Goal: Information Seeking & Learning: Learn about a topic

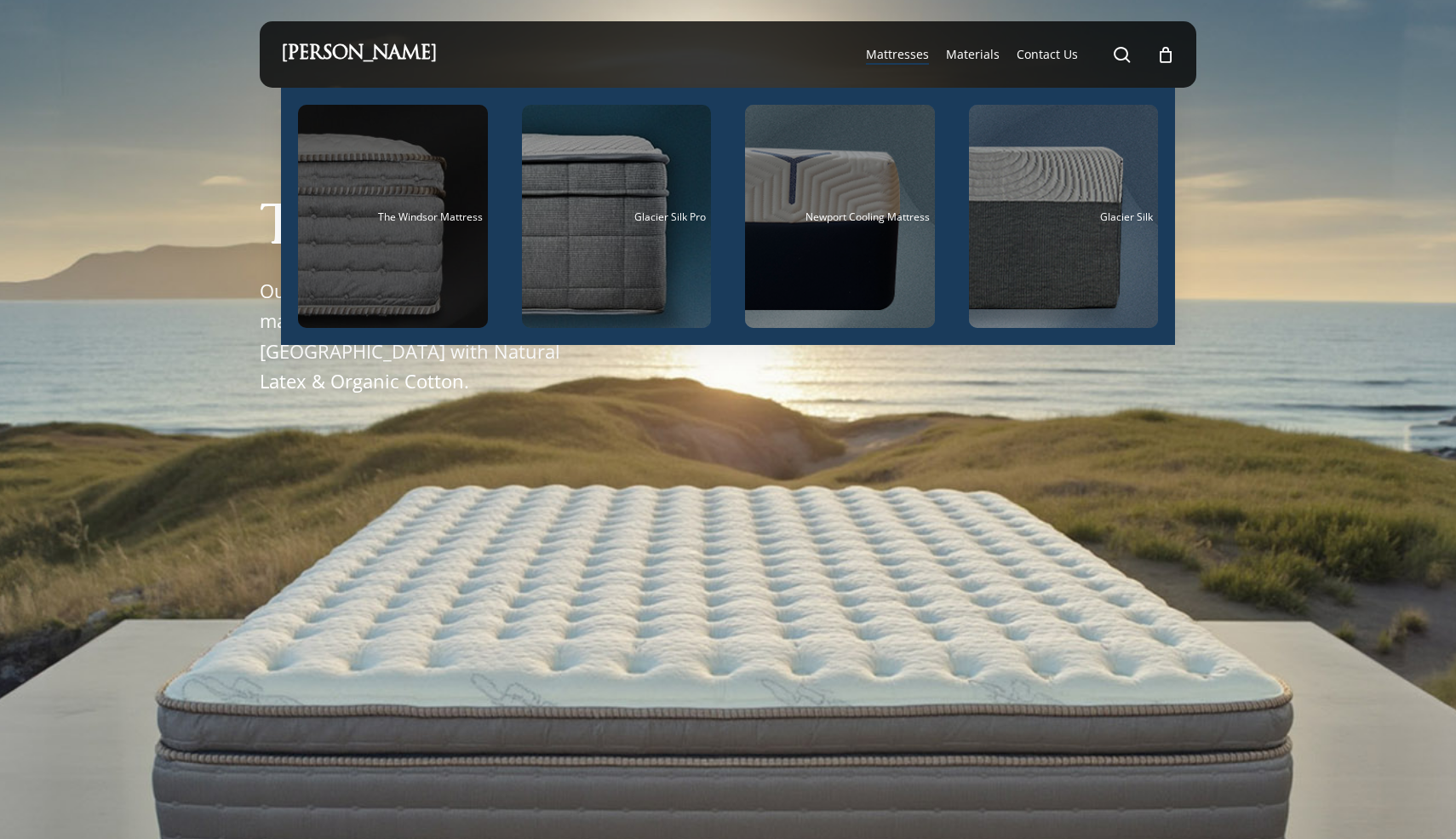
click at [413, 235] on div "Main Menu" at bounding box center [393, 215] width 190 height 223
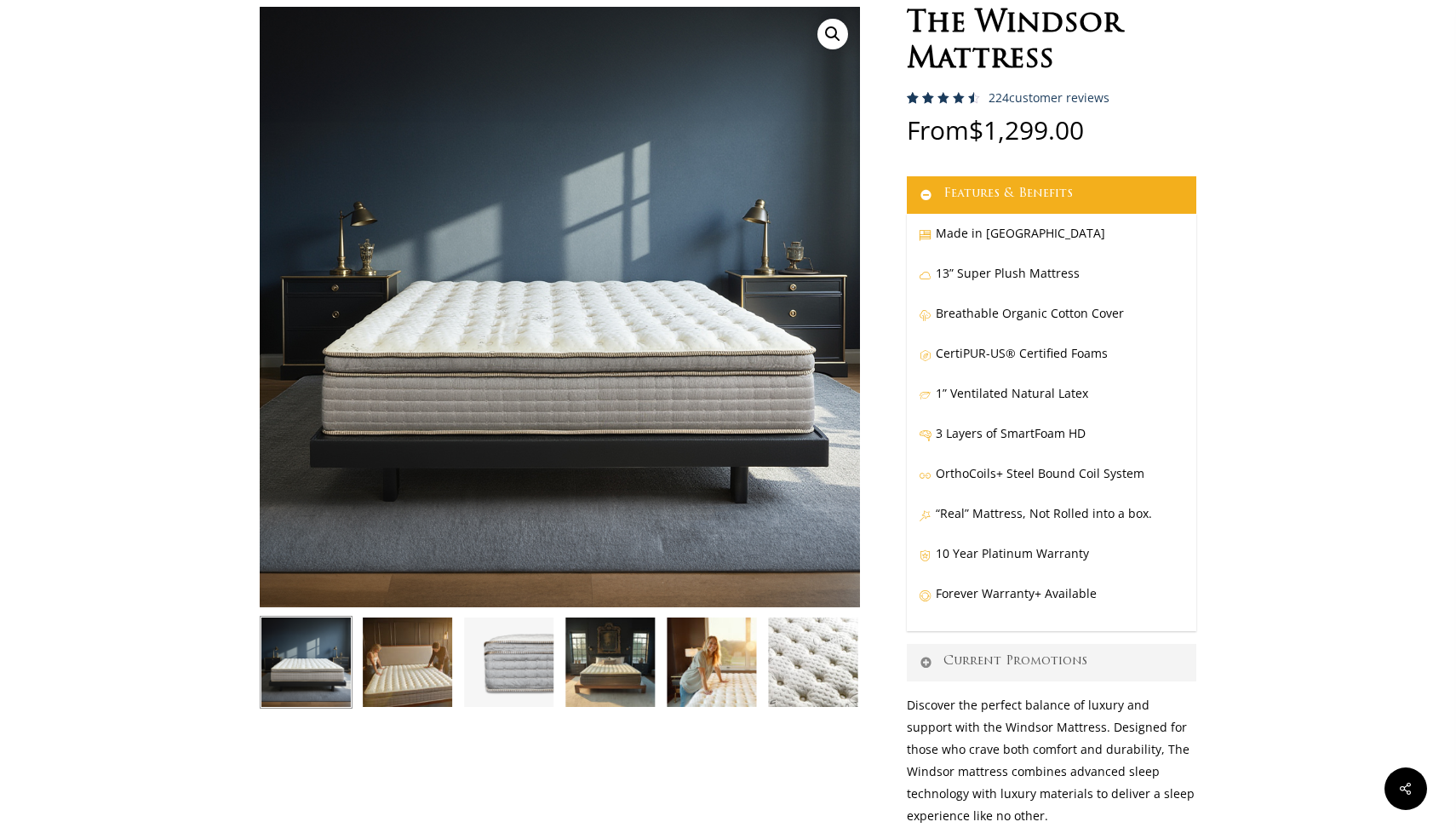
scroll to position [380, 0]
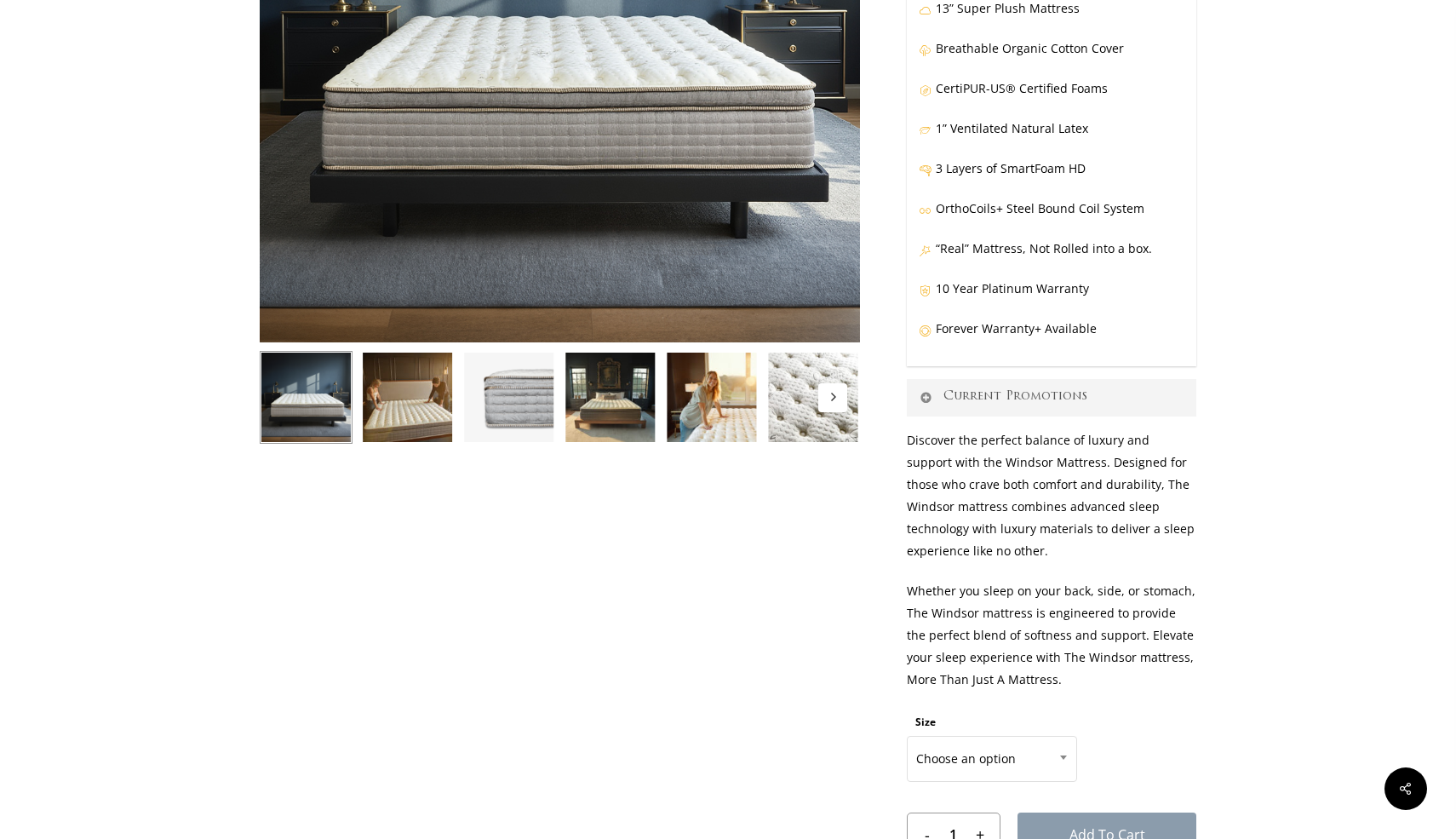
click at [418, 396] on img at bounding box center [407, 398] width 93 height 93
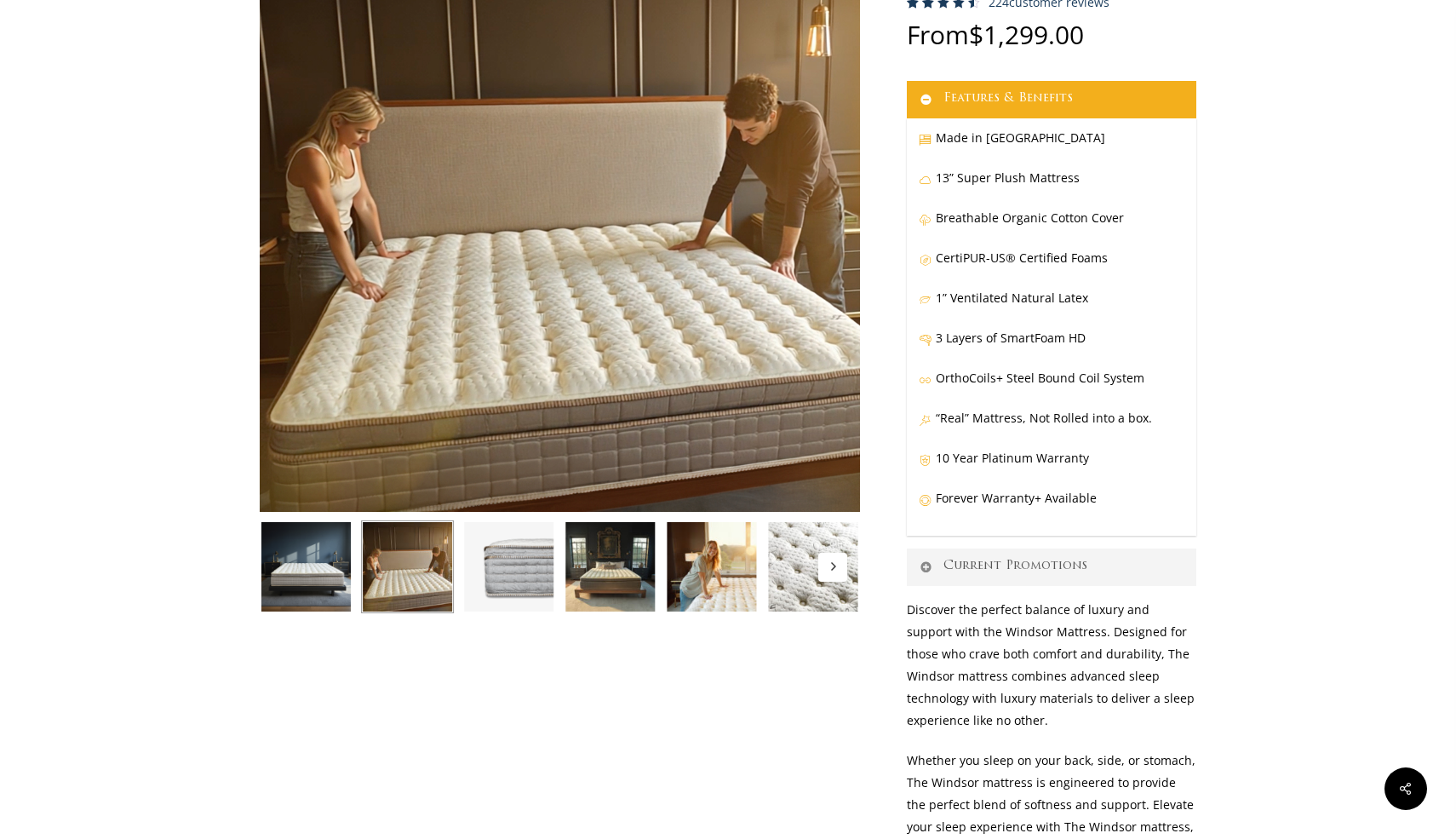
scroll to position [0, 0]
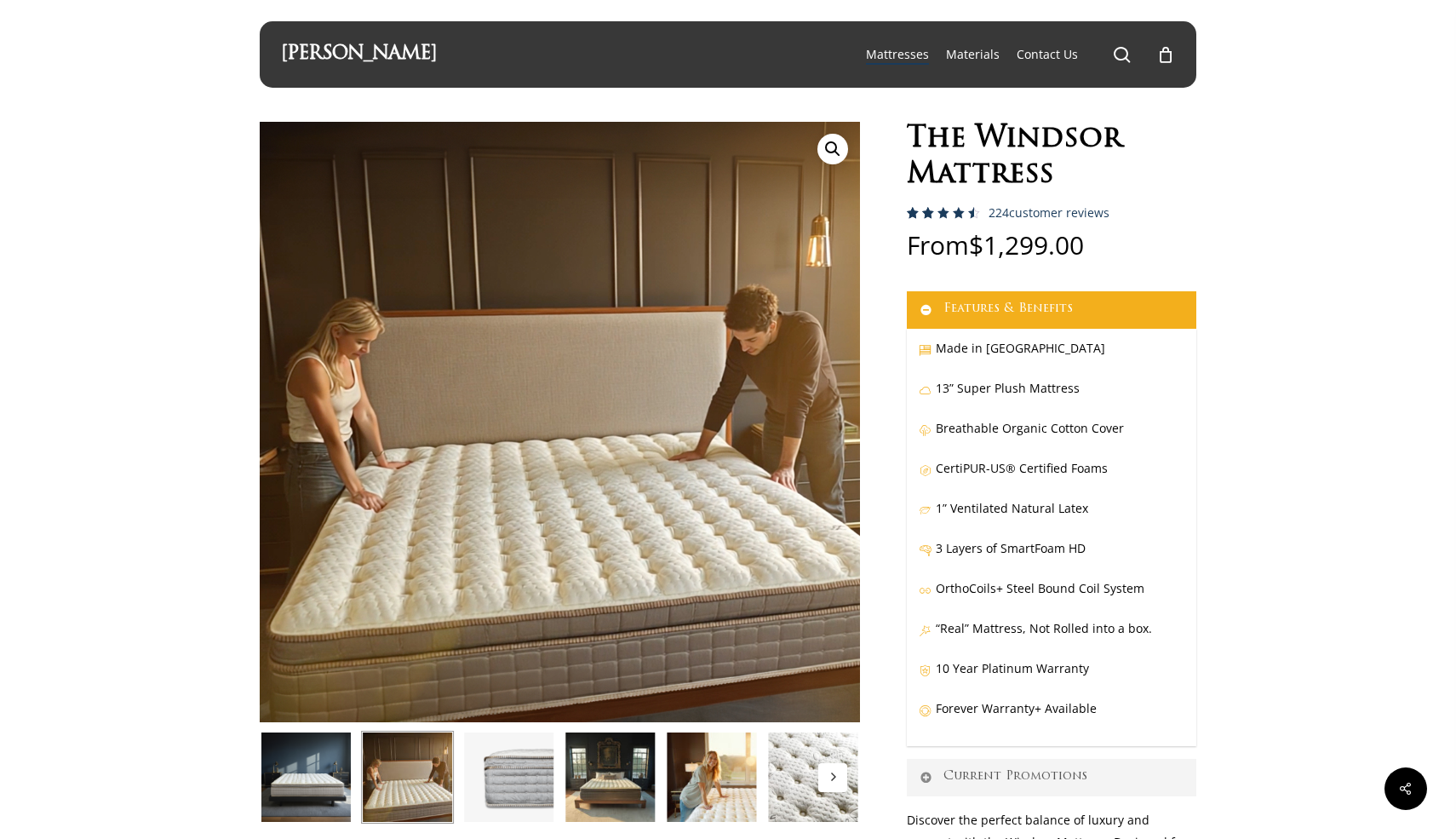
click at [293, 771] on img at bounding box center [307, 777] width 93 height 93
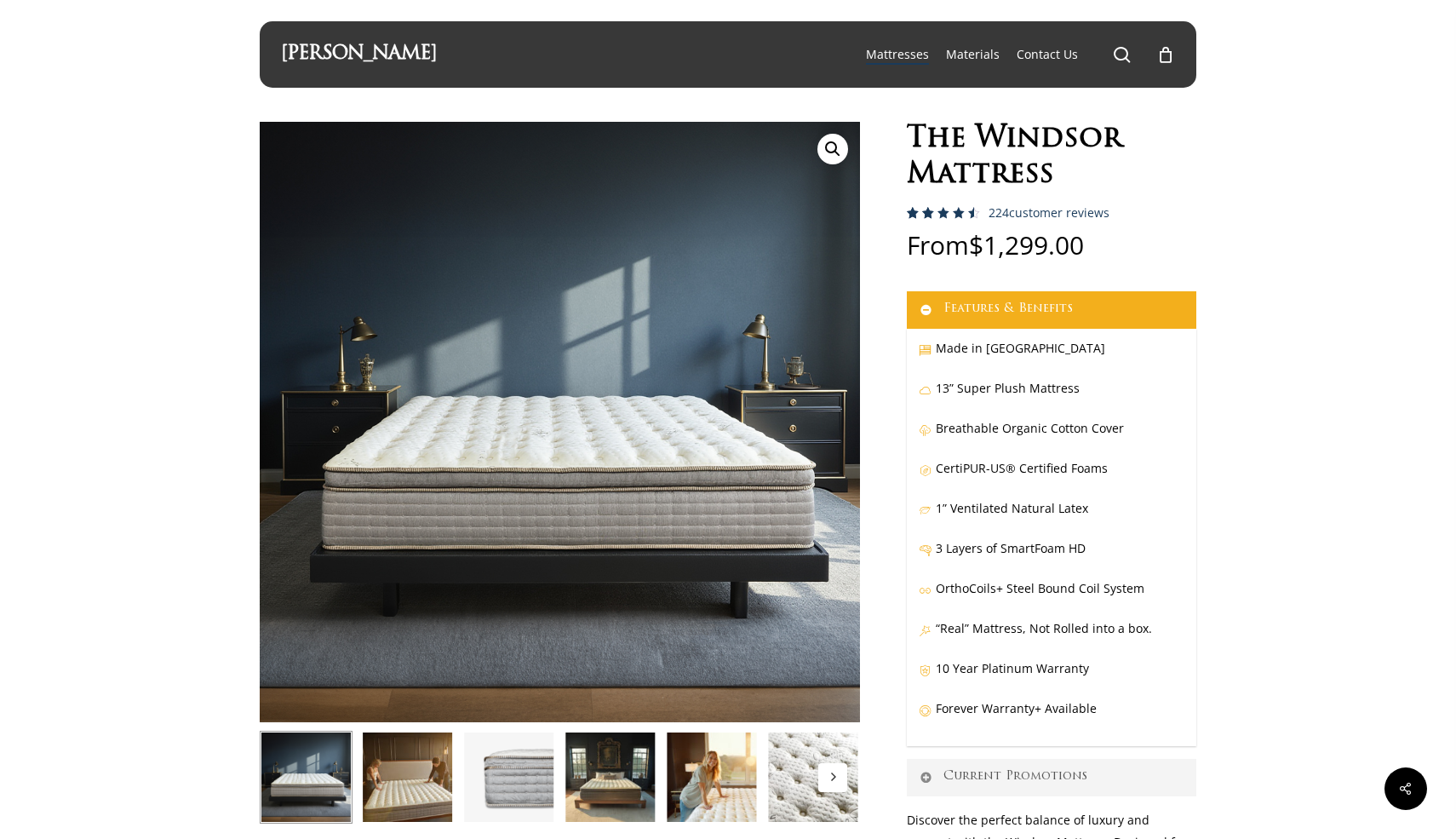
click at [643, 781] on img at bounding box center [610, 777] width 93 height 93
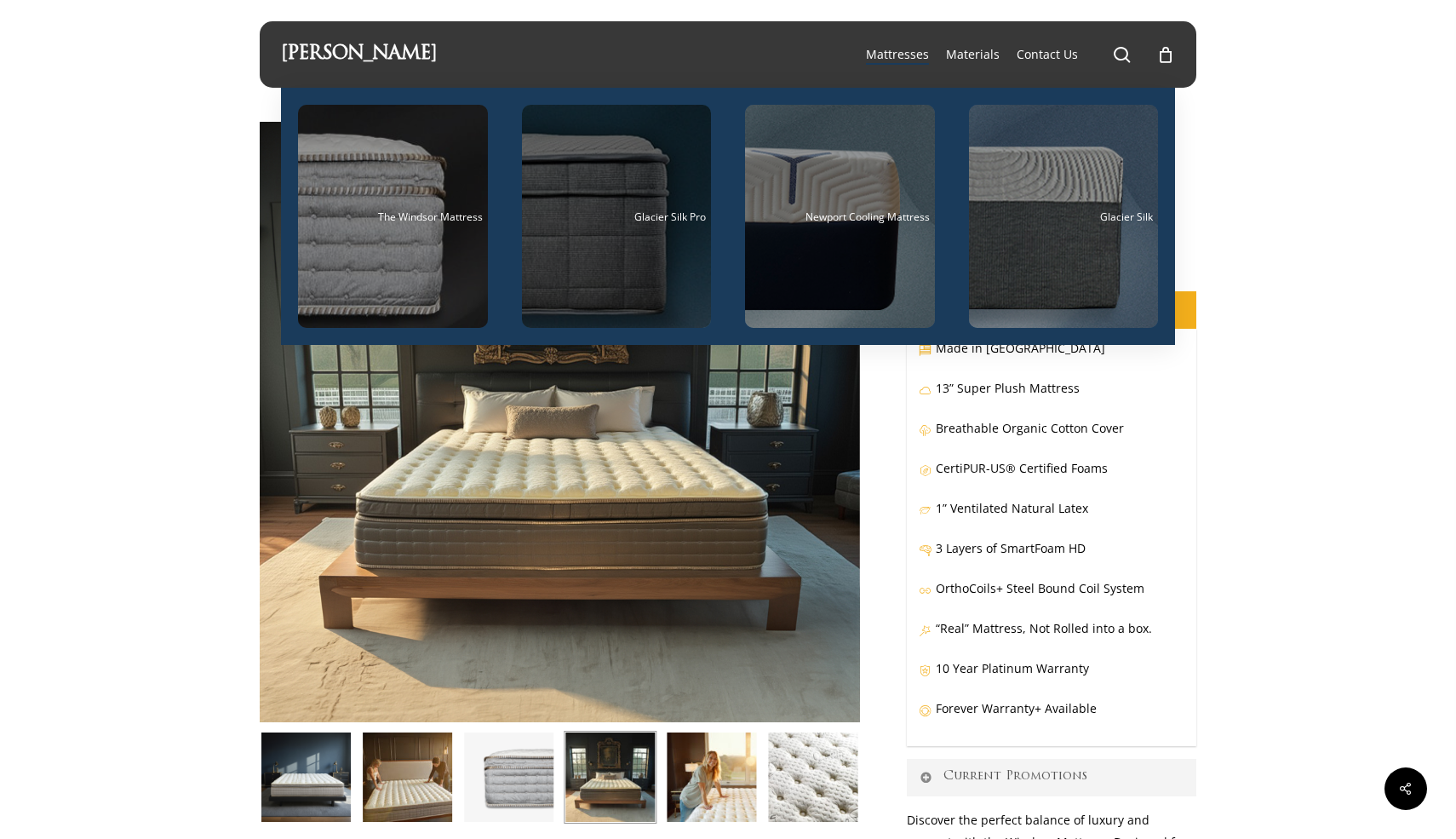
click at [683, 186] on div "Main Menu" at bounding box center [617, 215] width 190 height 223
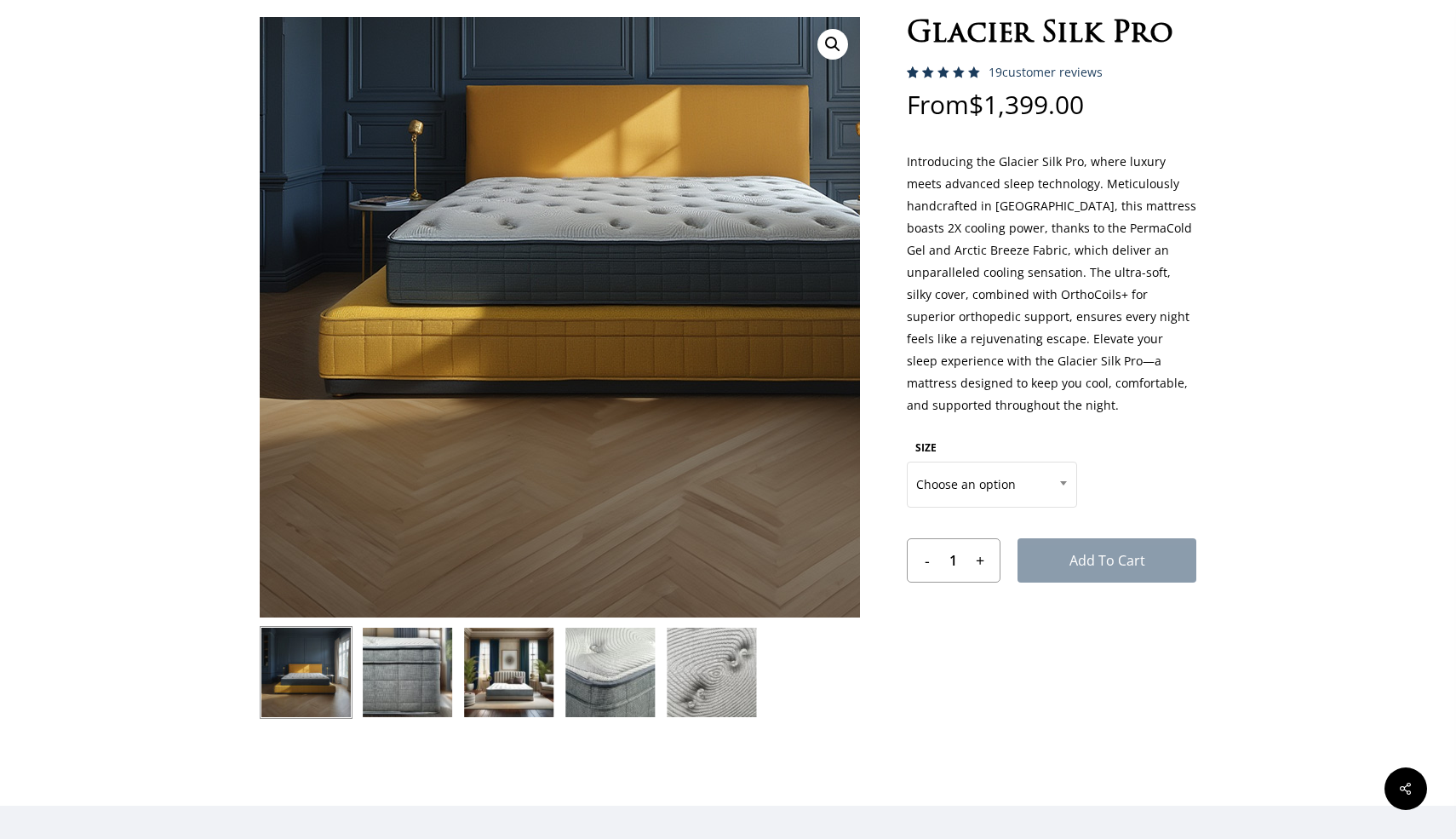
scroll to position [196, 0]
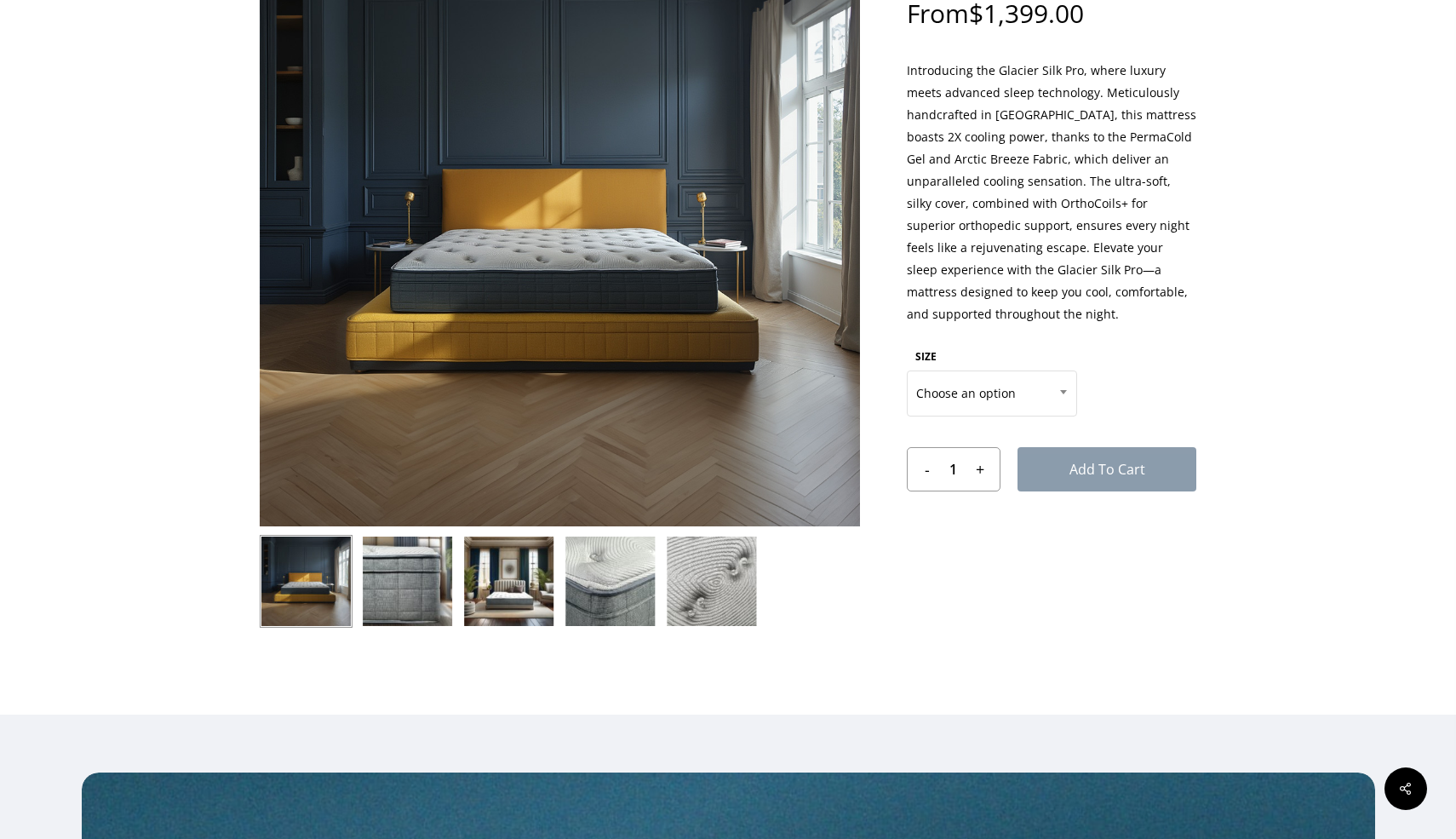
click at [407, 587] on img at bounding box center [407, 581] width 93 height 93
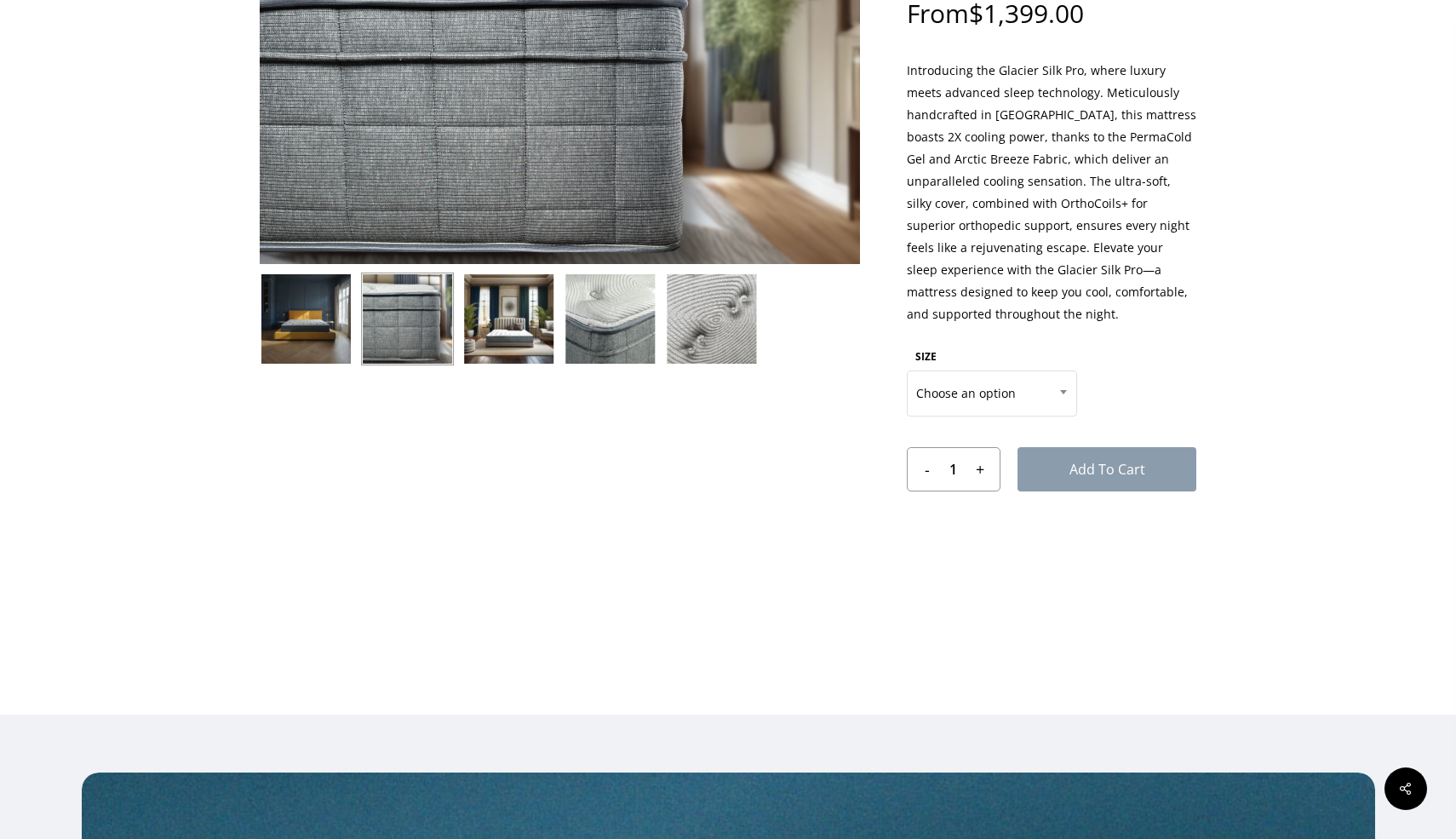
click at [521, 346] on img at bounding box center [509, 319] width 93 height 93
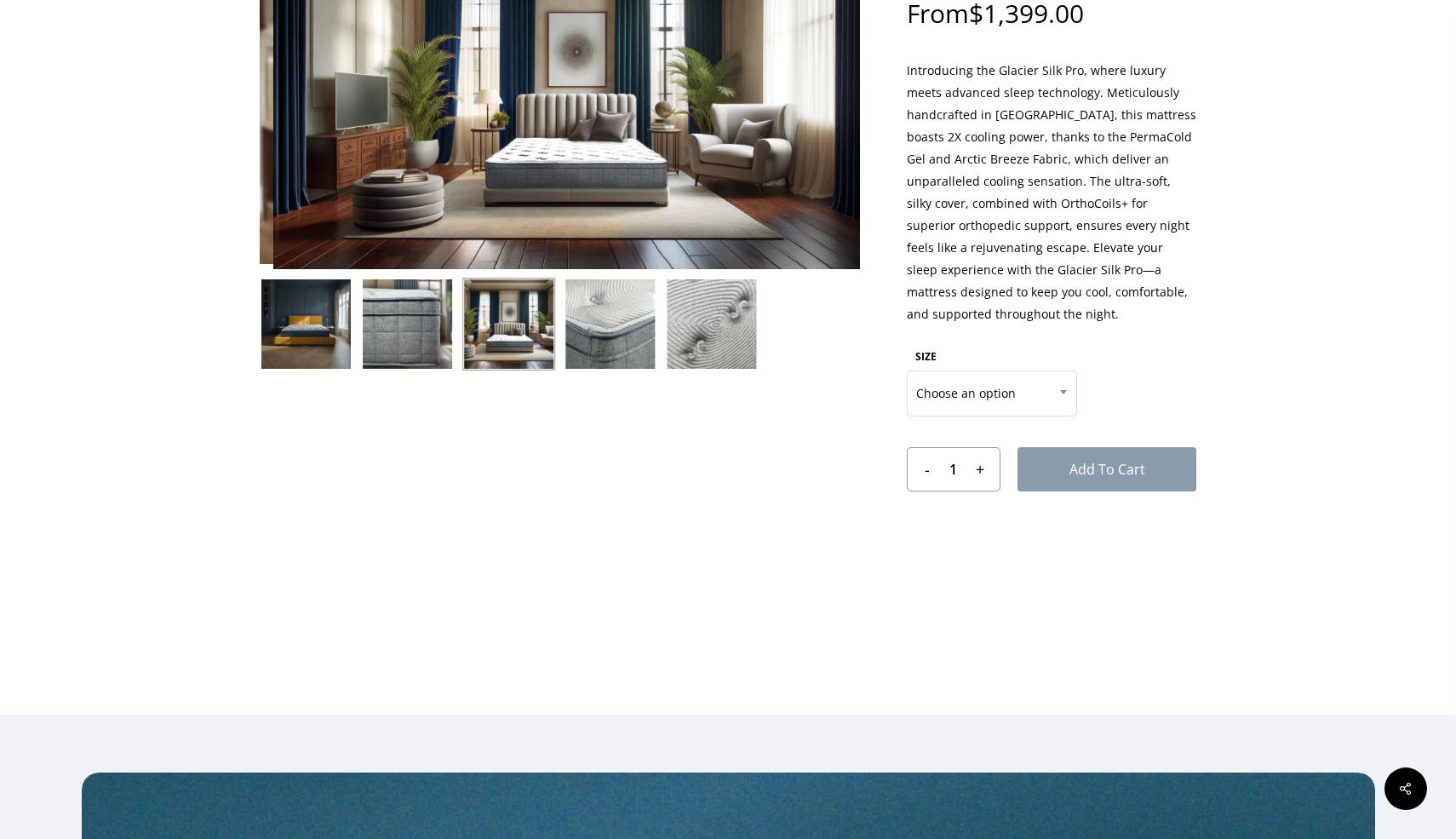
click at [607, 343] on img at bounding box center [610, 324] width 93 height 93
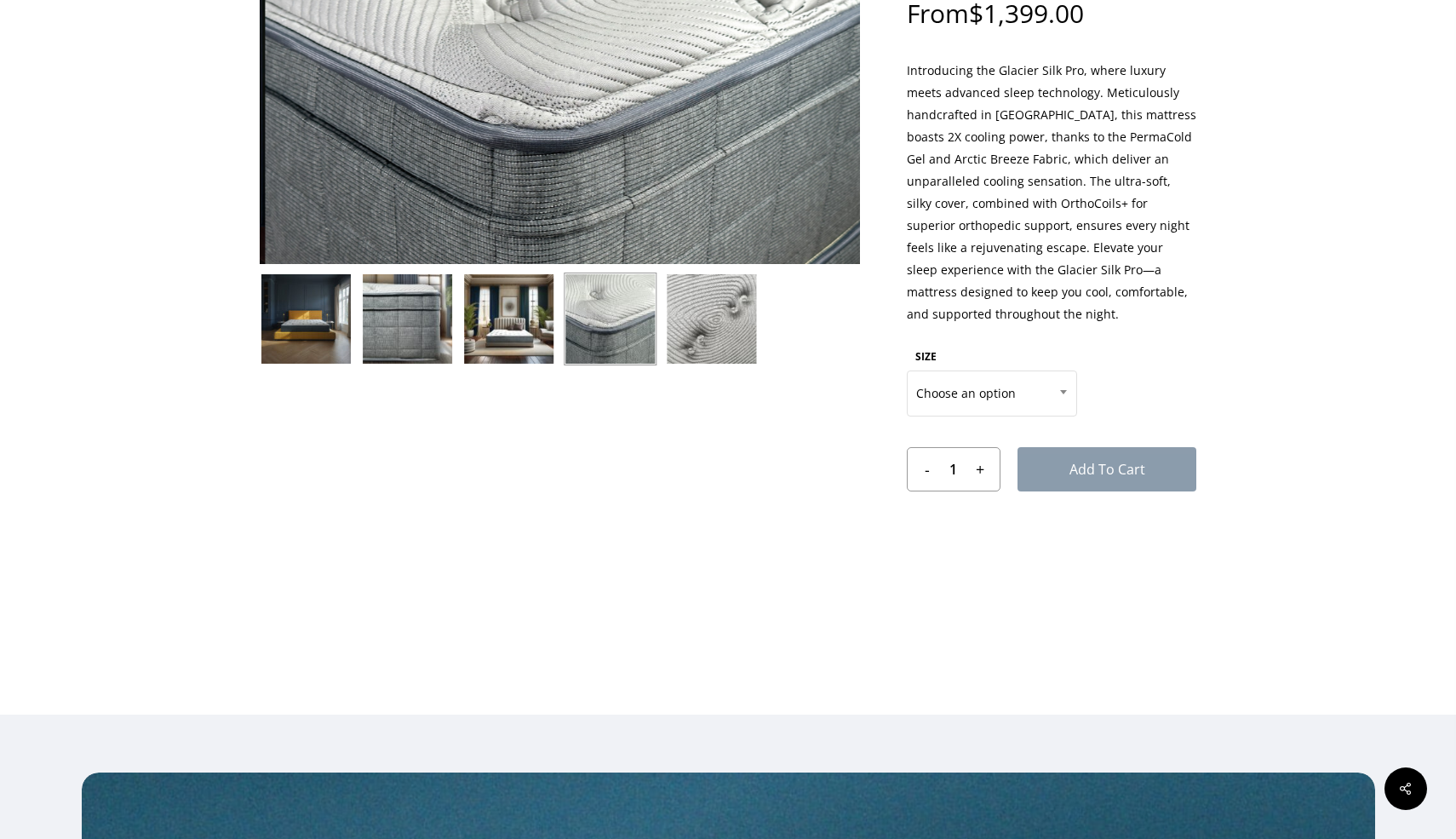
click at [694, 340] on img at bounding box center [712, 319] width 93 height 93
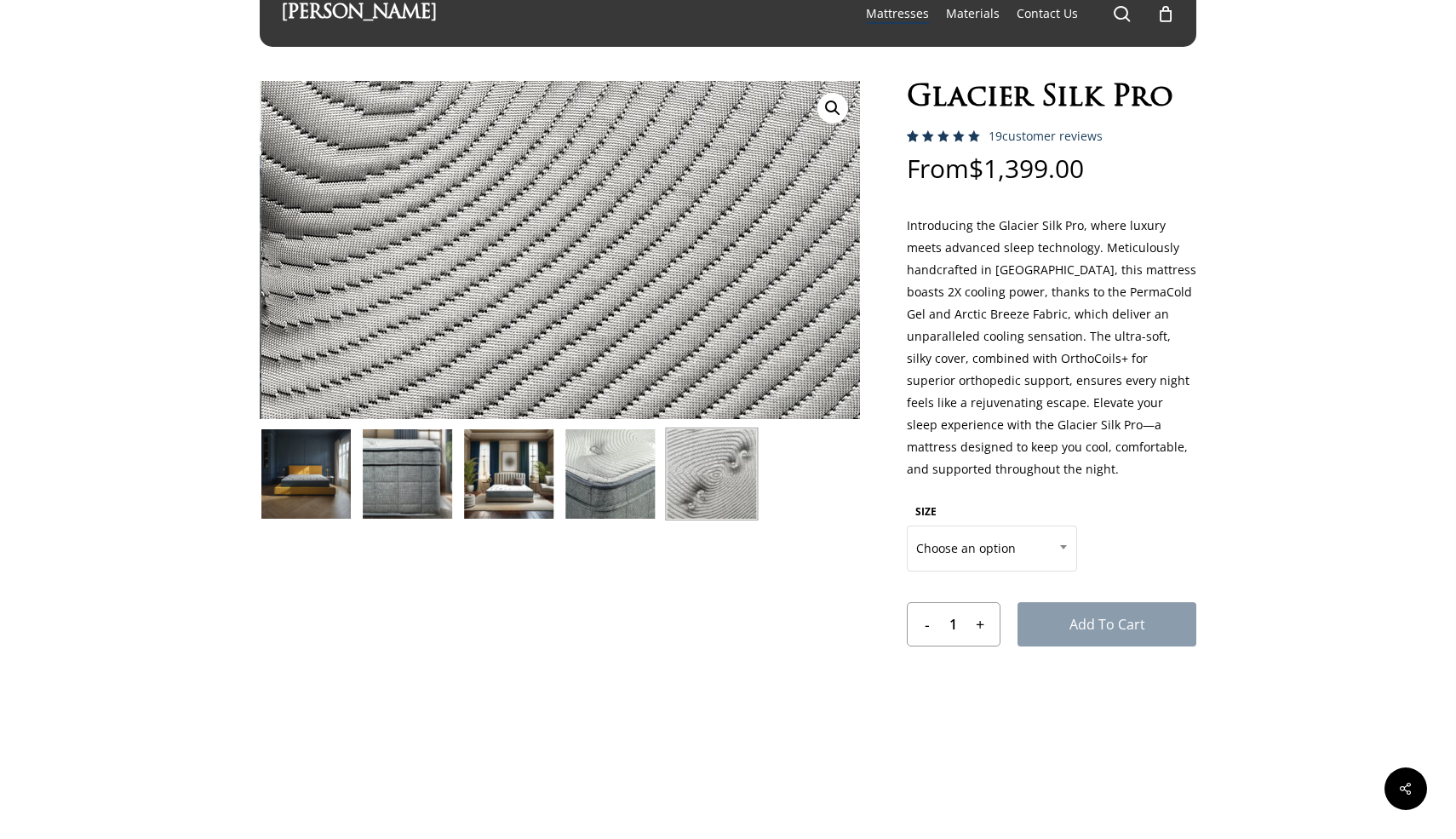
scroll to position [0, 0]
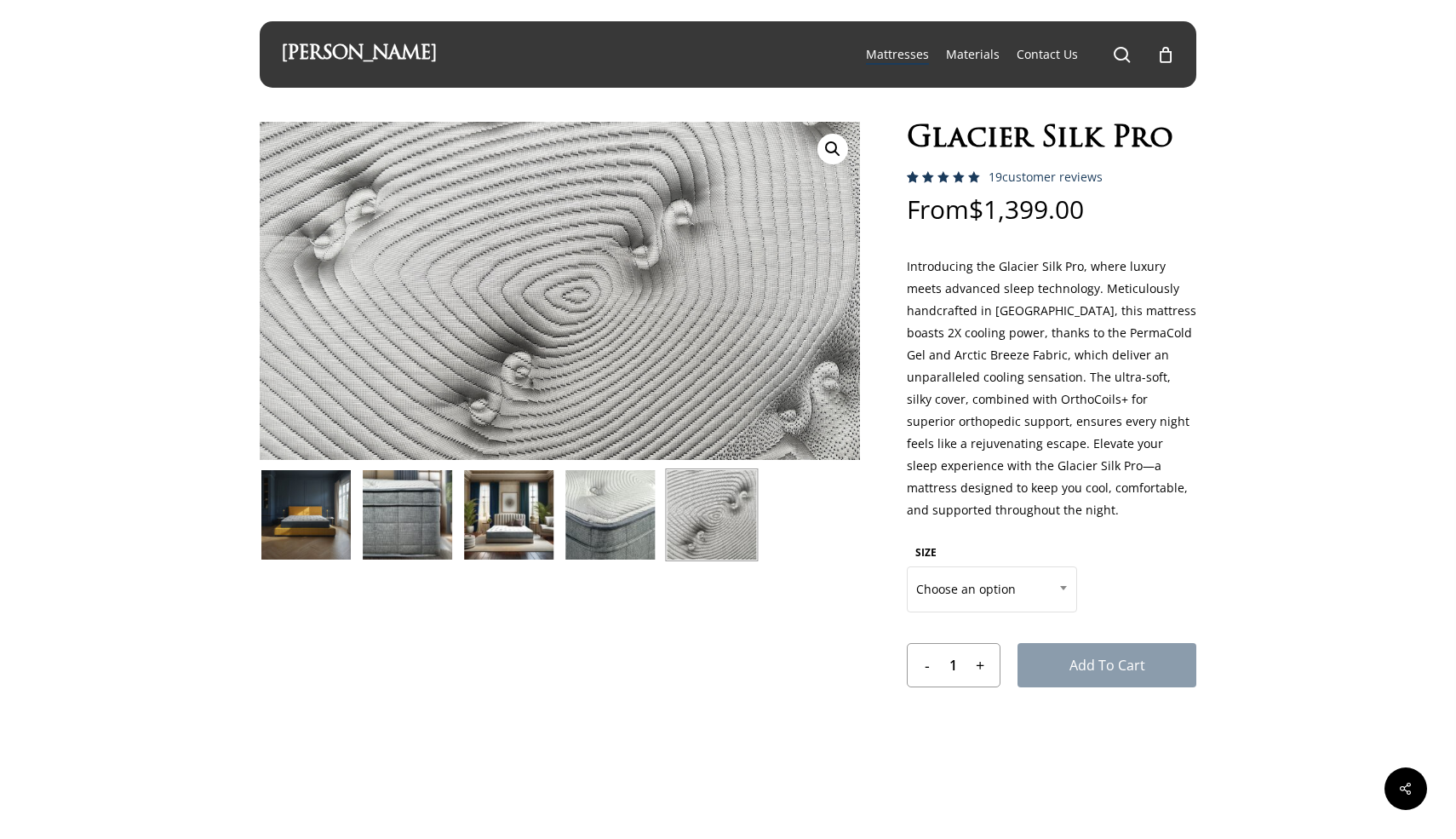
click at [314, 53] on link "[PERSON_NAME]" at bounding box center [359, 55] width 156 height 19
